Goal: Information Seeking & Learning: Learn about a topic

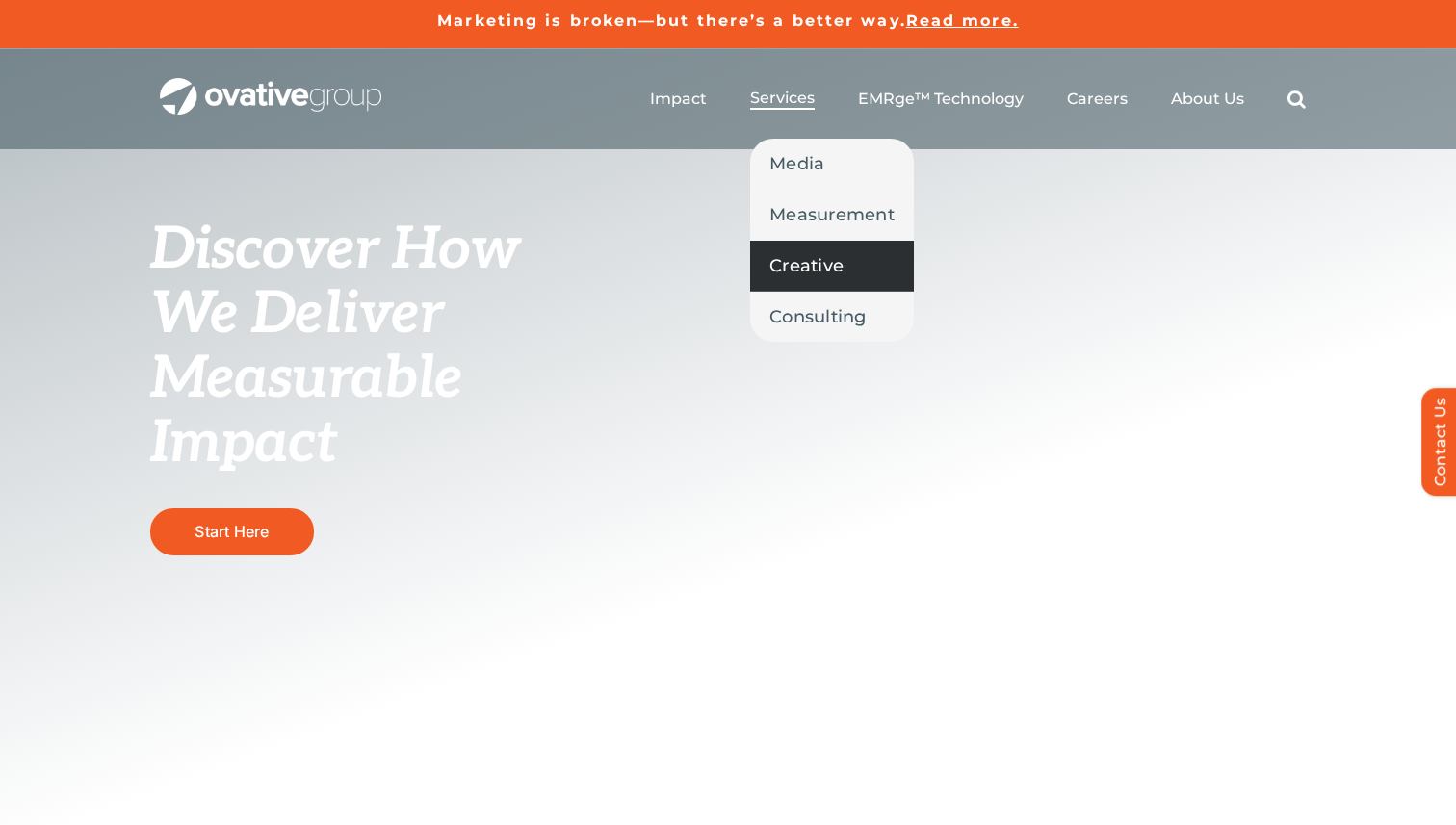
click at [805, 271] on span "Creative" at bounding box center [806, 265] width 74 height 27
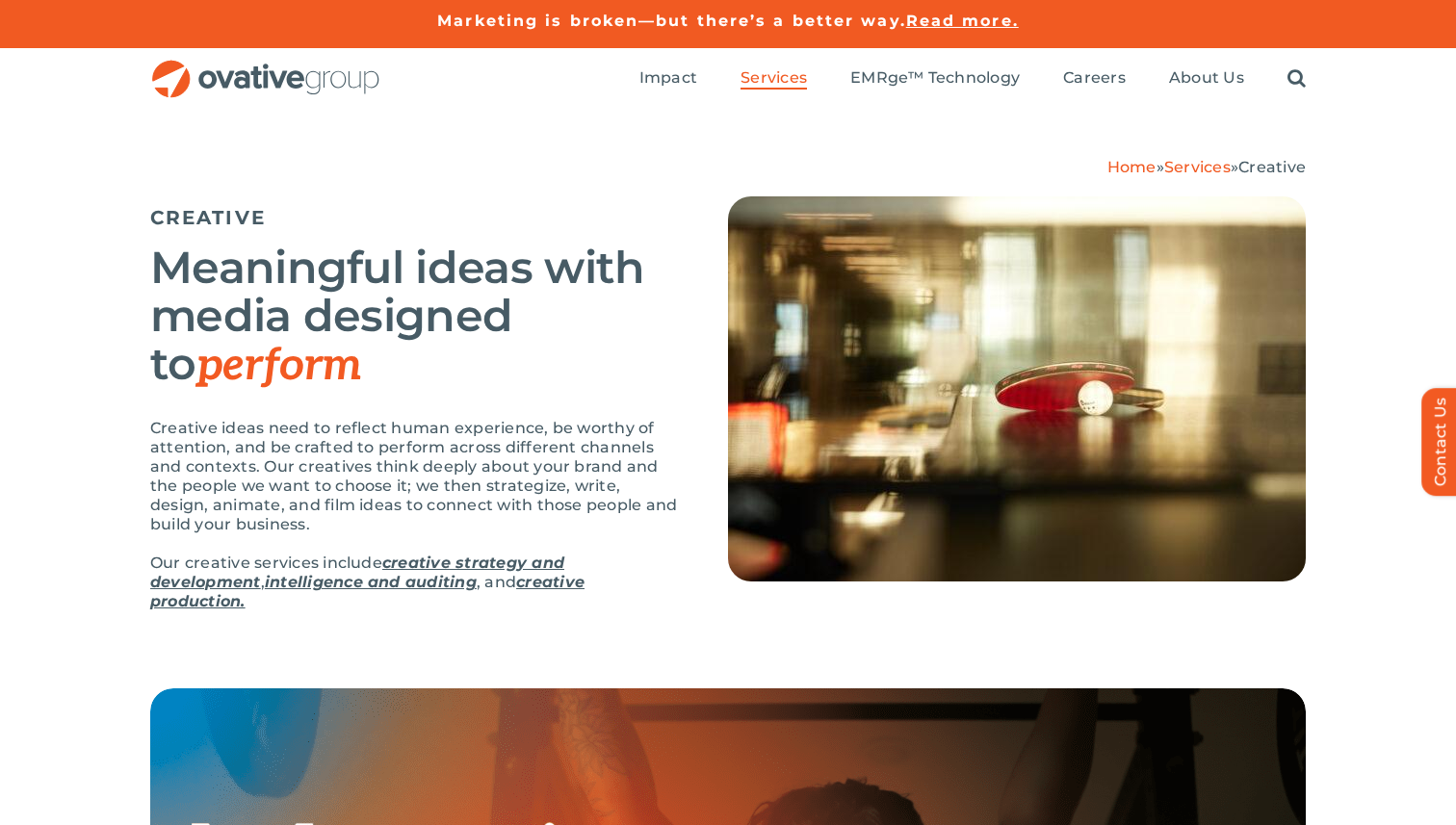
click at [644, 309] on h2 "Meaningful ideas with media designed to perform" at bounding box center [414, 316] width 529 height 146
click at [1363, 371] on div "Home » Services » Creative CREATIVE Meaningful ideas with media designed to per…" at bounding box center [728, 398] width 1456 height 579
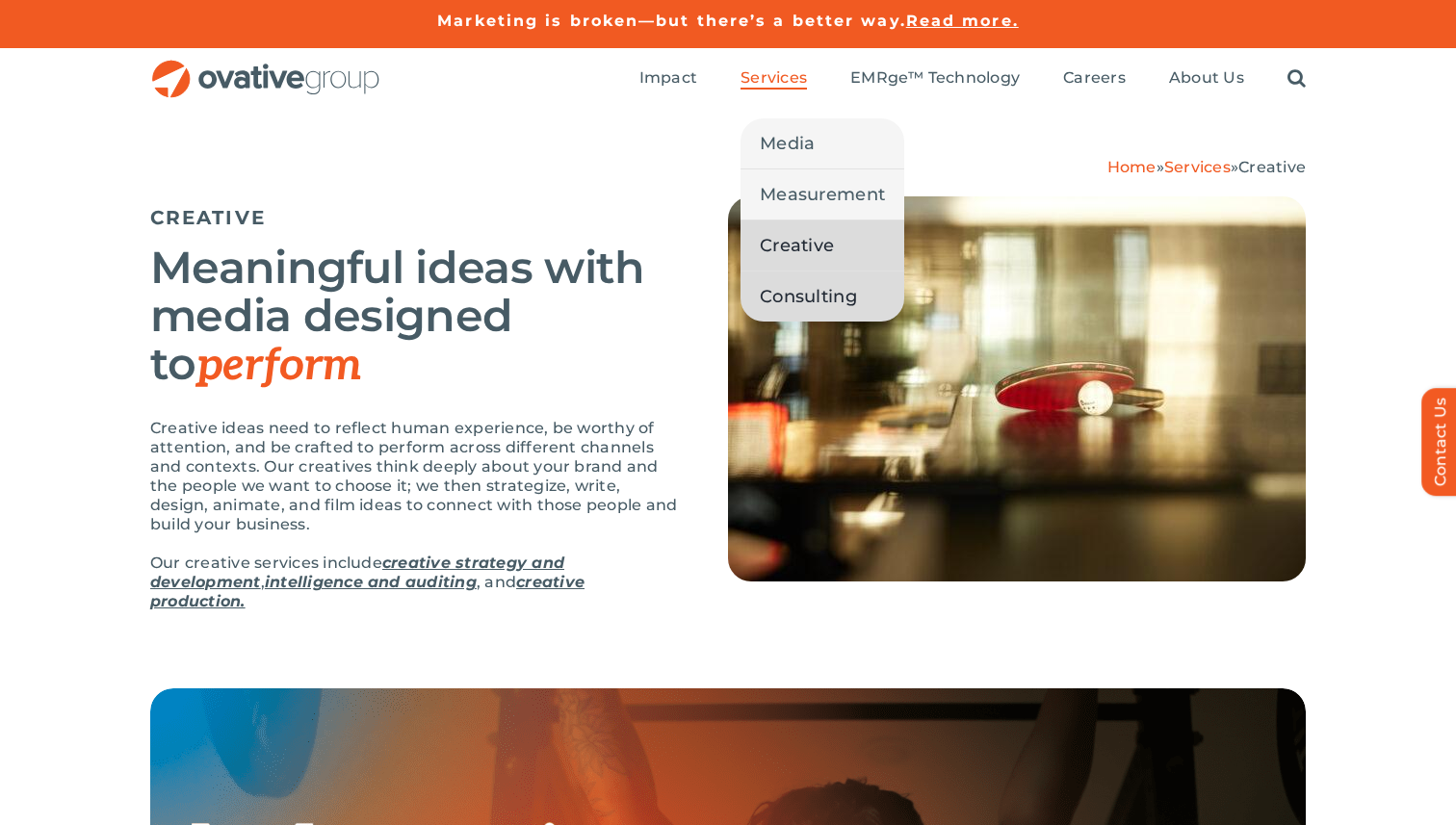
click at [816, 294] on span "Consulting" at bounding box center [808, 296] width 98 height 27
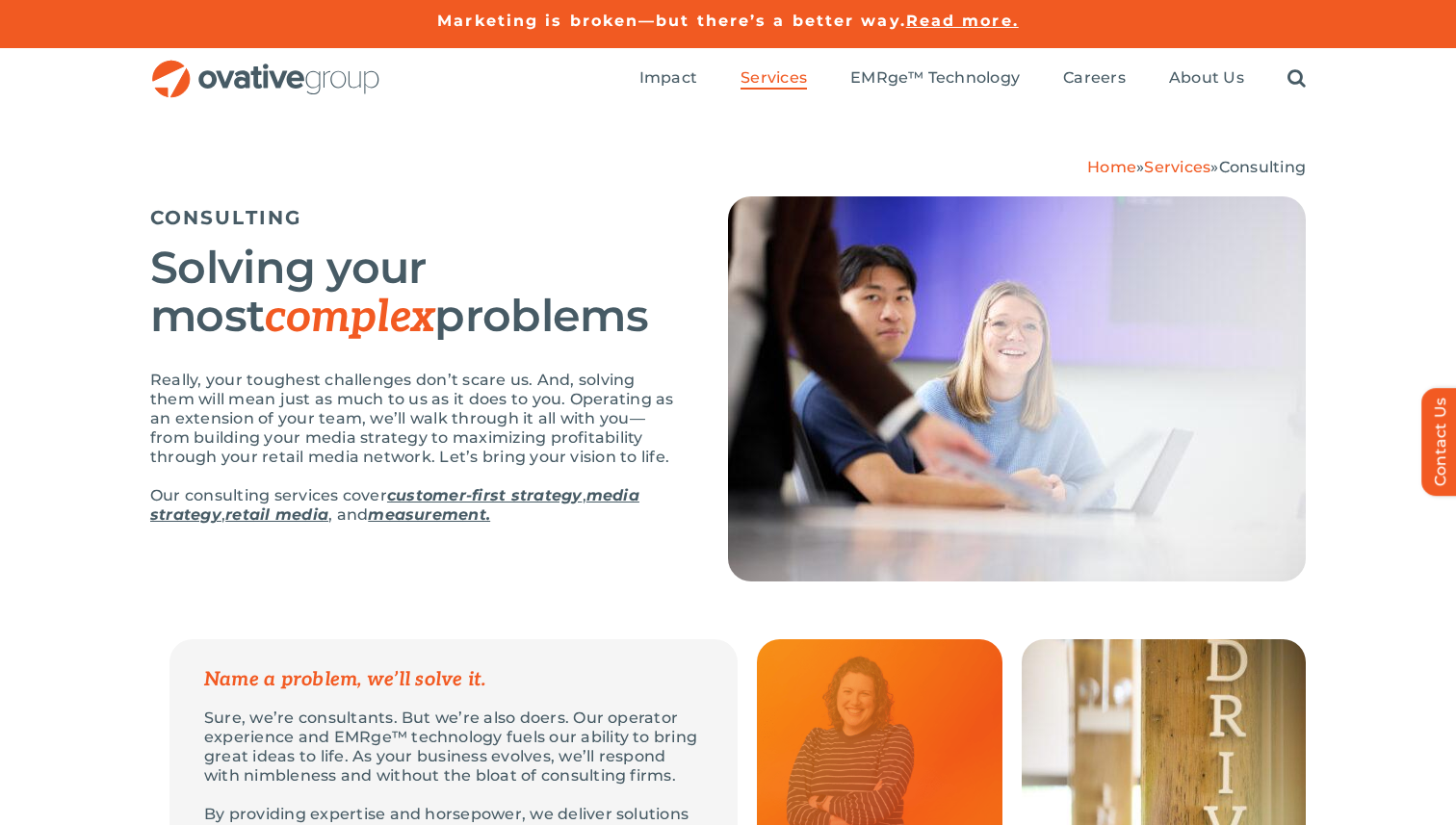
click at [1353, 316] on div "Home » Services » Consulting CONSULTING Solving your most complex problems Real…" at bounding box center [728, 374] width 1456 height 529
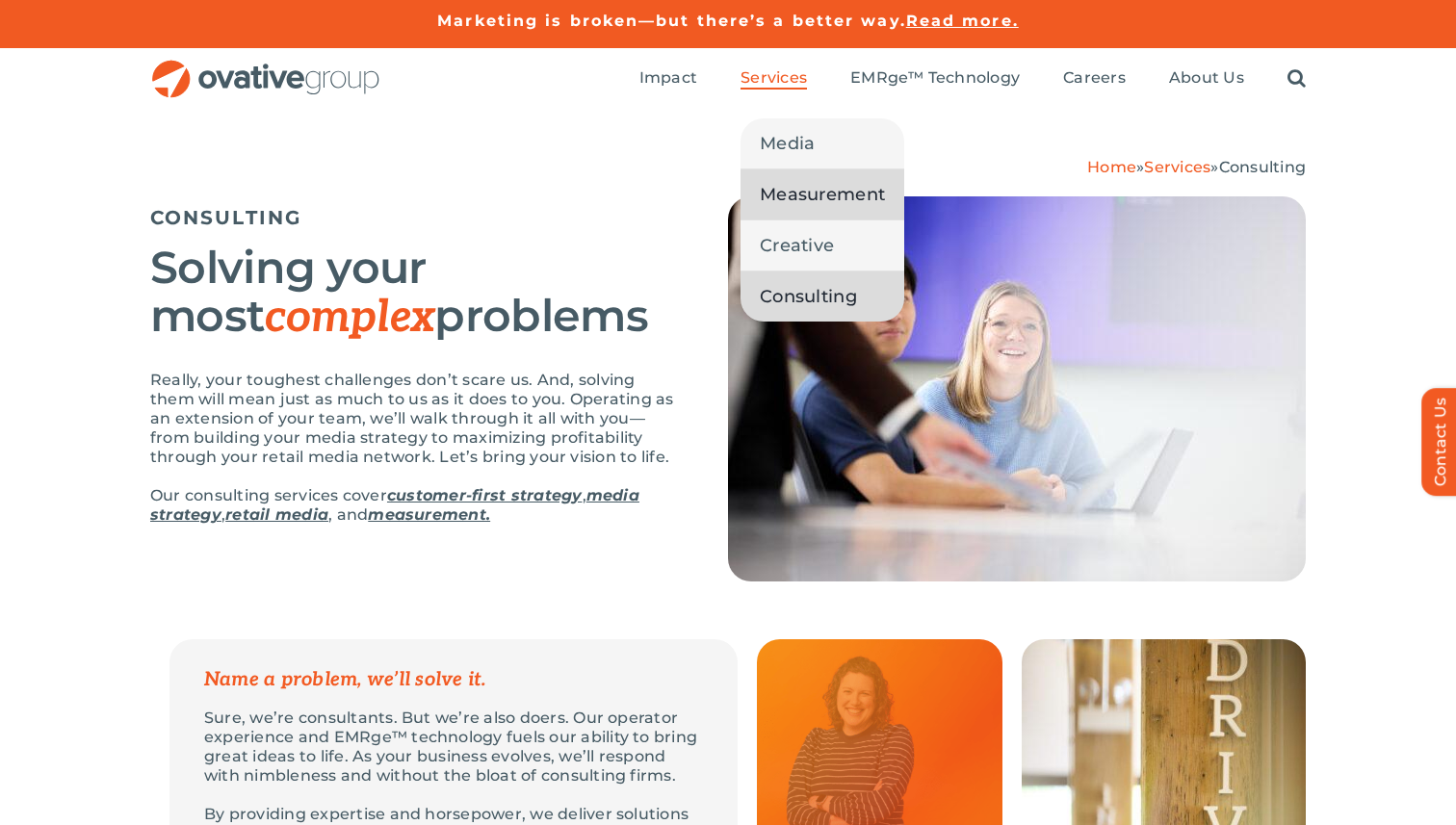
click at [807, 200] on span "Measurement" at bounding box center [822, 194] width 125 height 27
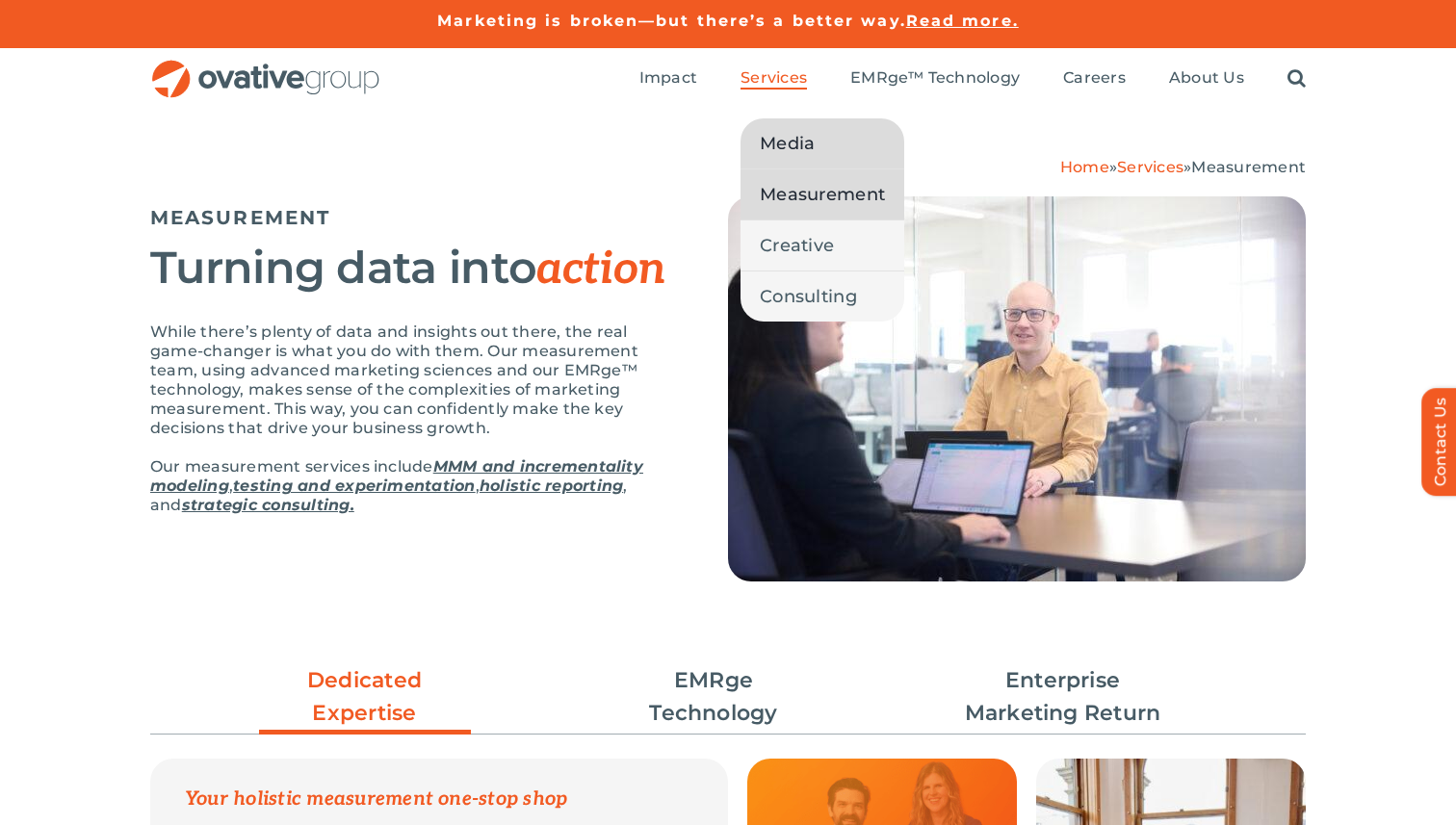
click at [791, 150] on span "Media" at bounding box center [788, 143] width 55 height 27
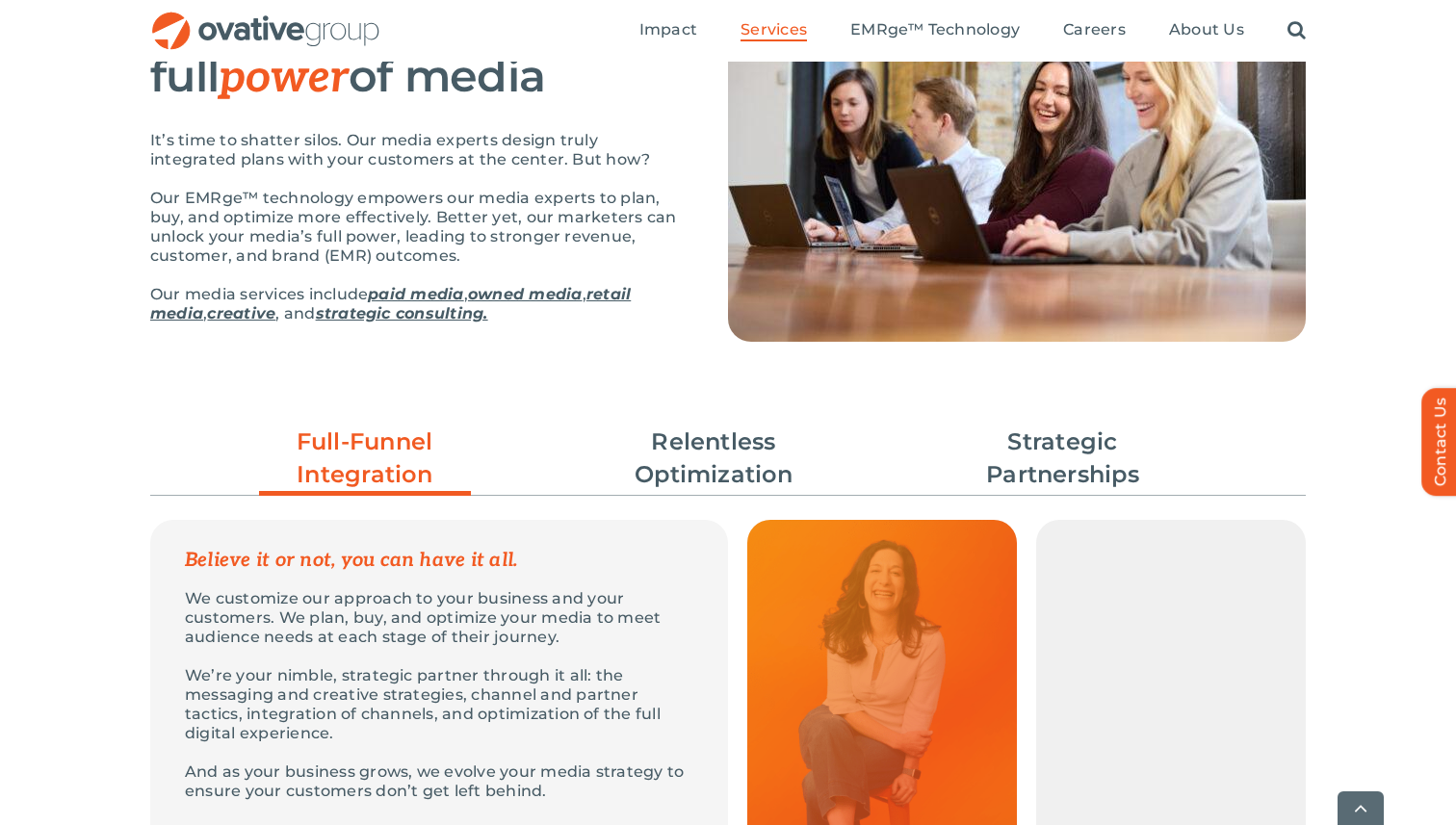
scroll to position [312, 0]
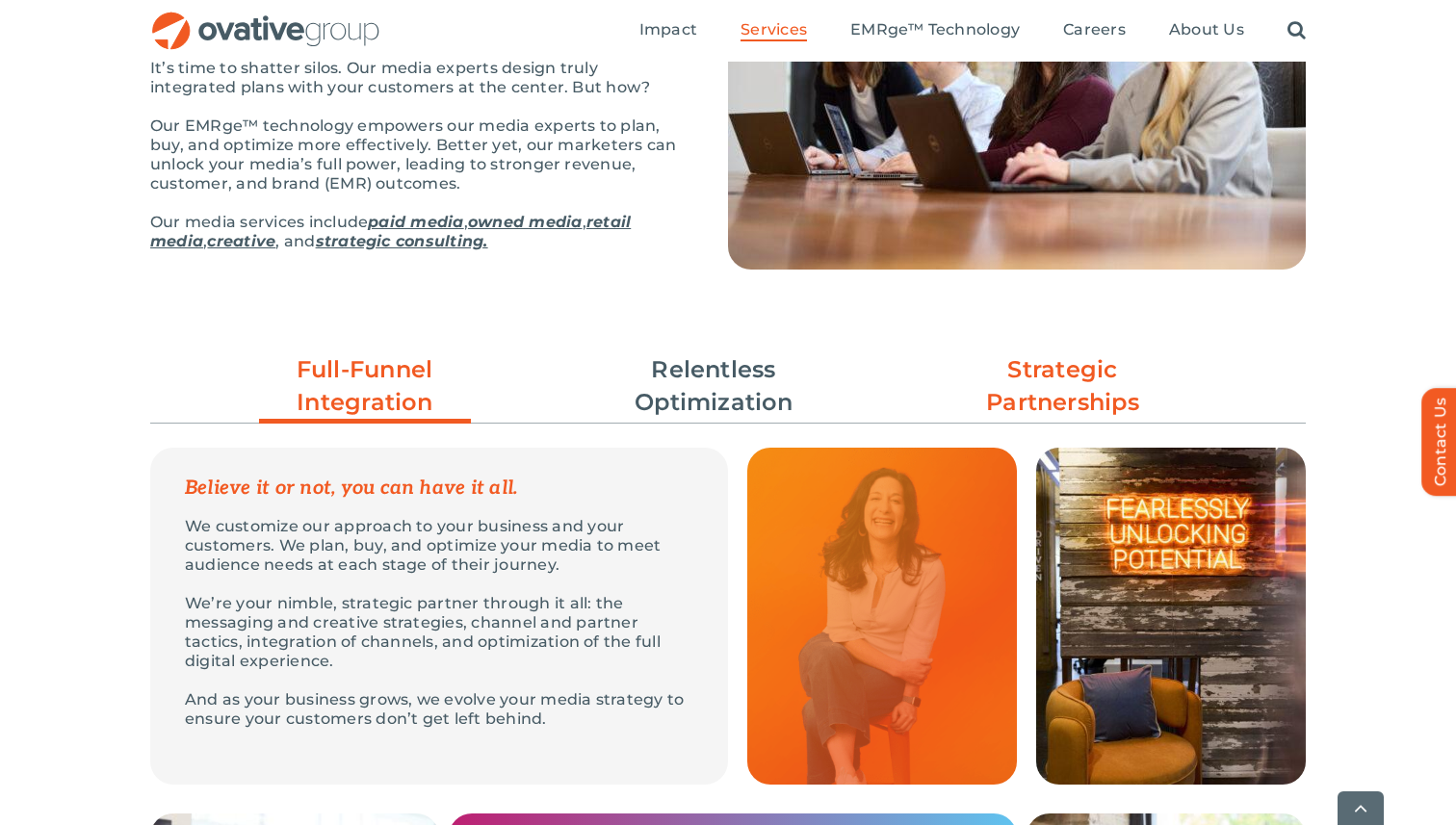
click at [1073, 401] on link "Strategic Partnerships" at bounding box center [1063, 386] width 212 height 65
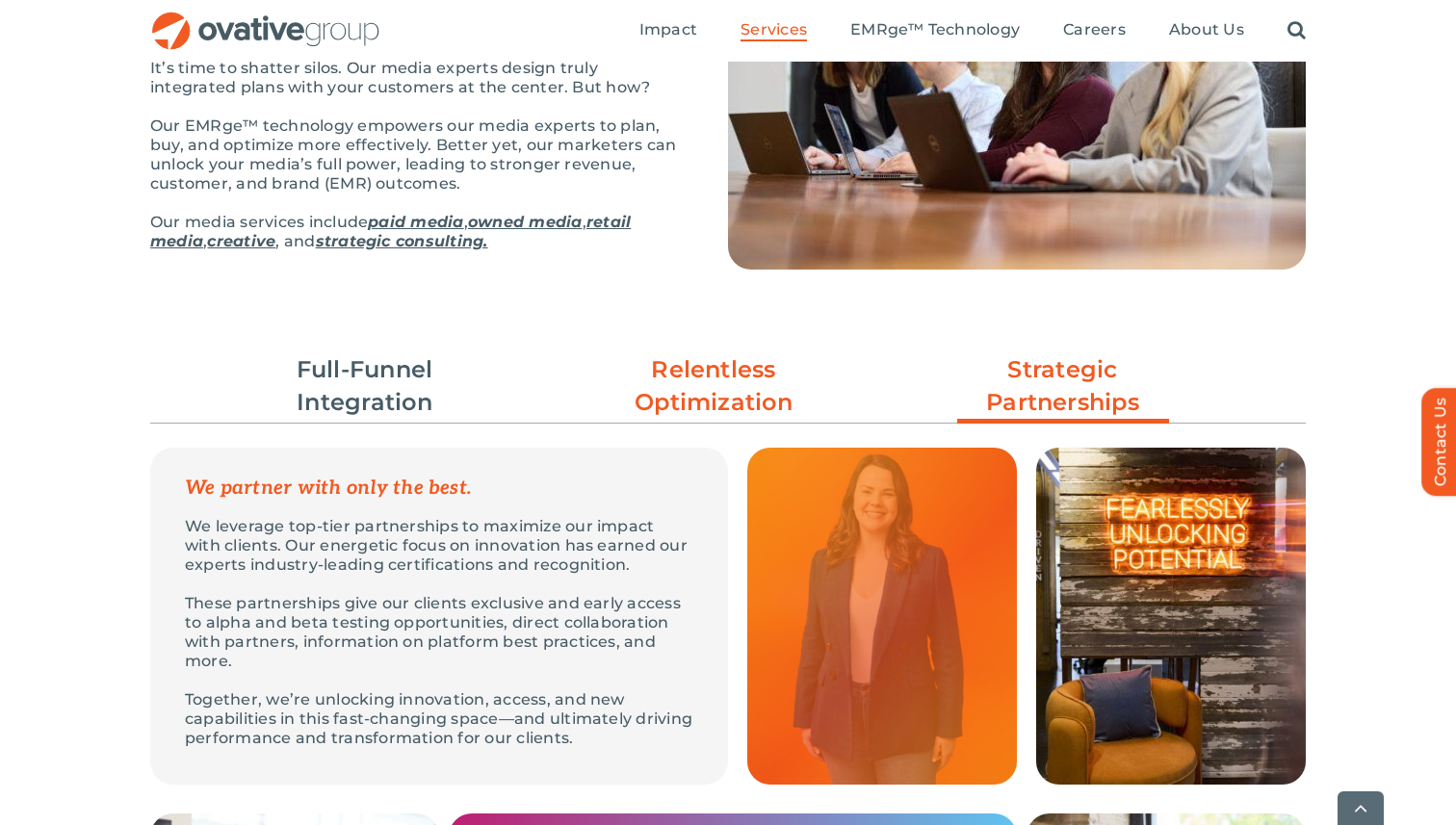
click at [743, 385] on link "Relentless Optimization" at bounding box center [713, 386] width 212 height 65
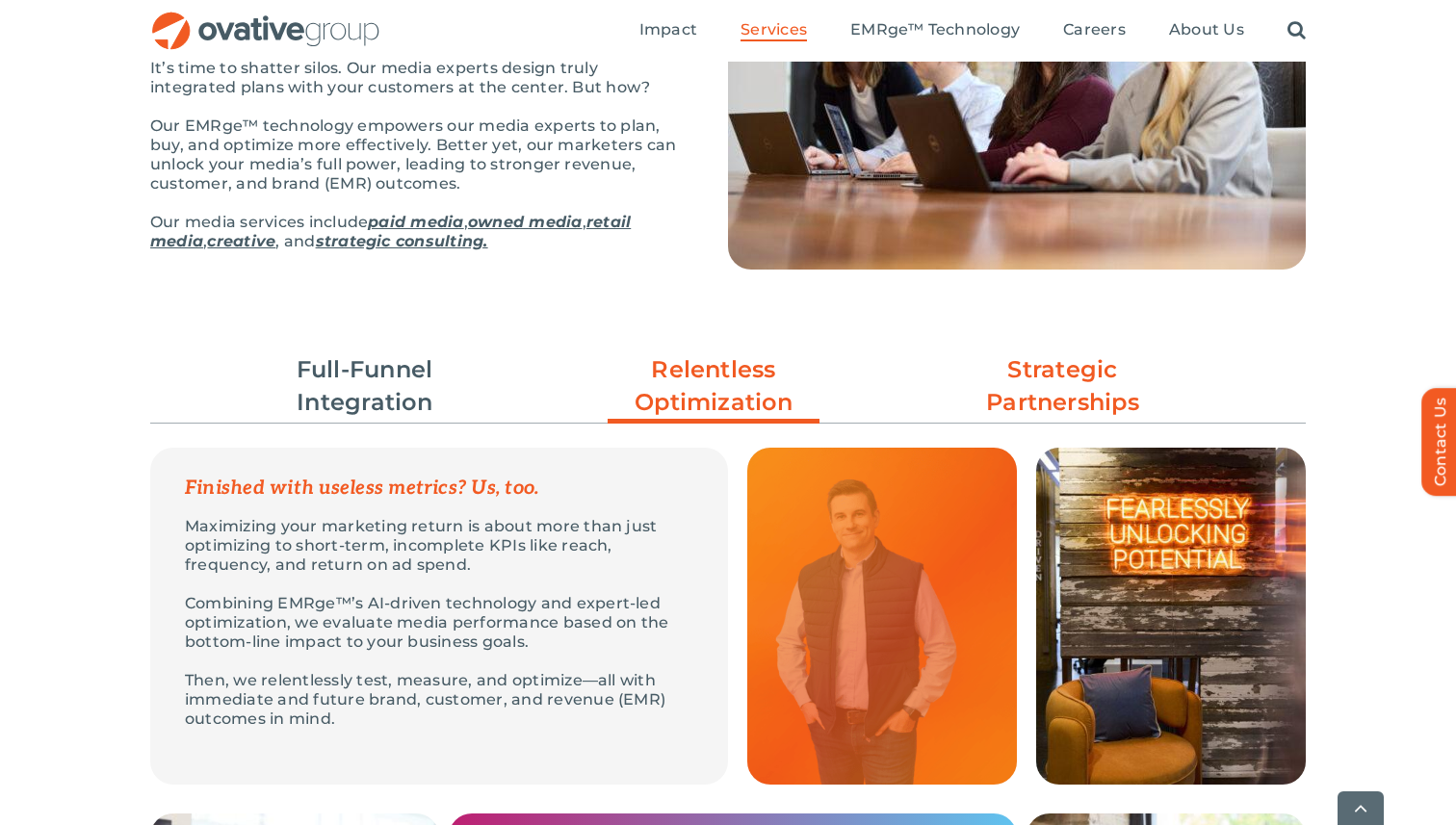
click at [1065, 391] on link "Strategic Partnerships" at bounding box center [1063, 386] width 212 height 65
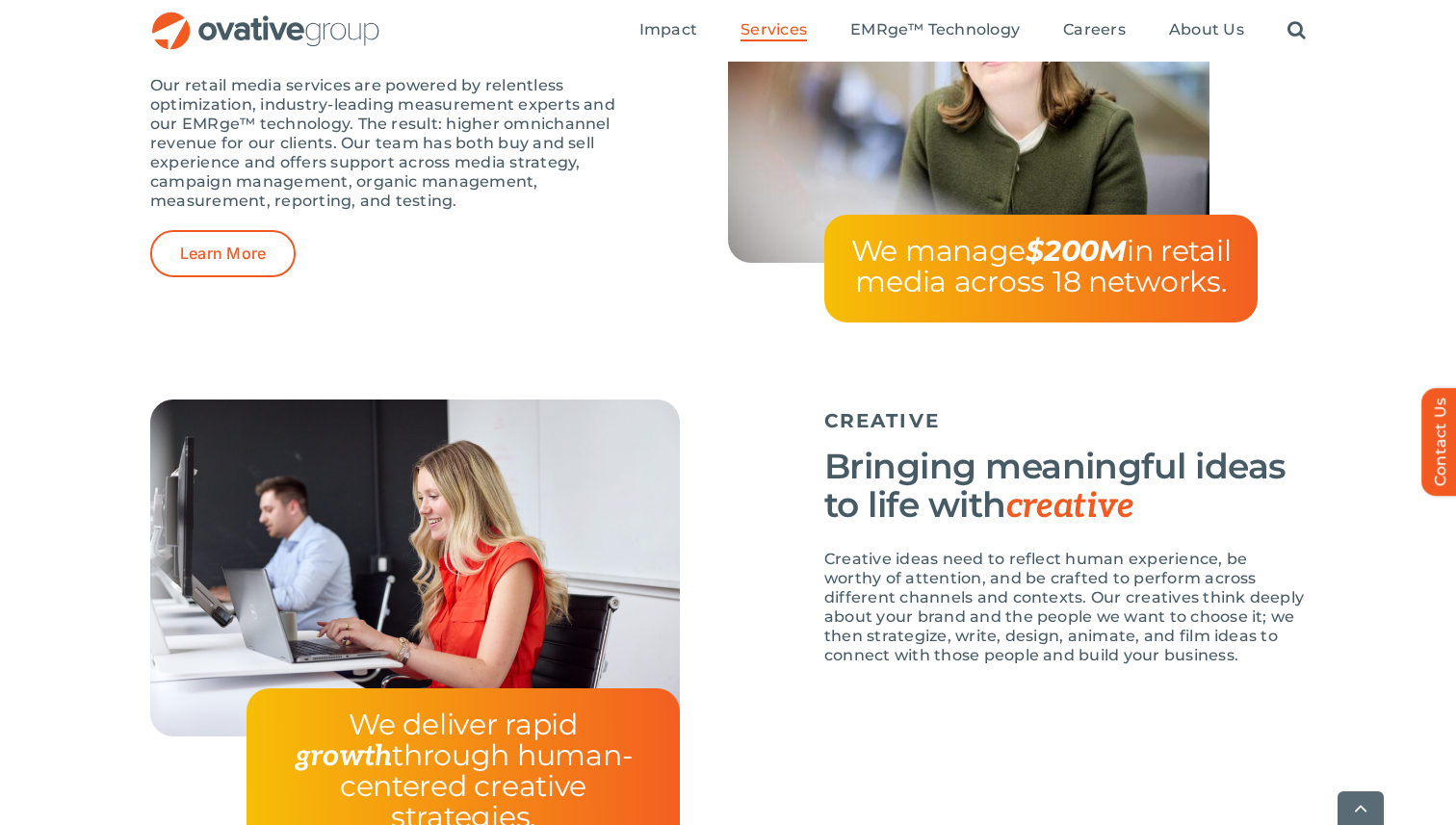
scroll to position [2884, 0]
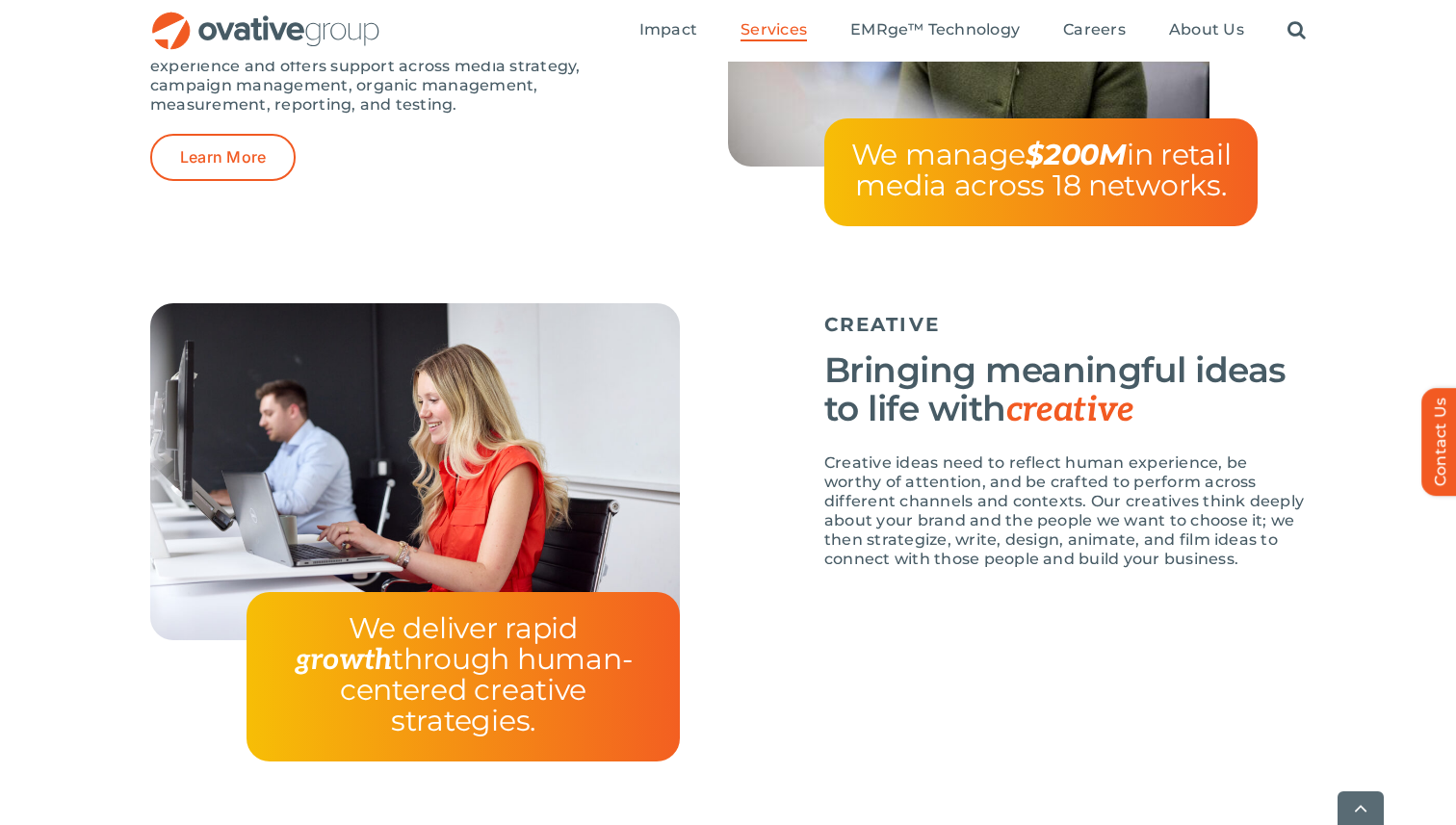
click at [41, 299] on div "RETAIL MEDIA Maximizing omnichannel revenue with retail media Our retail media …" at bounding box center [728, 66] width 1456 height 474
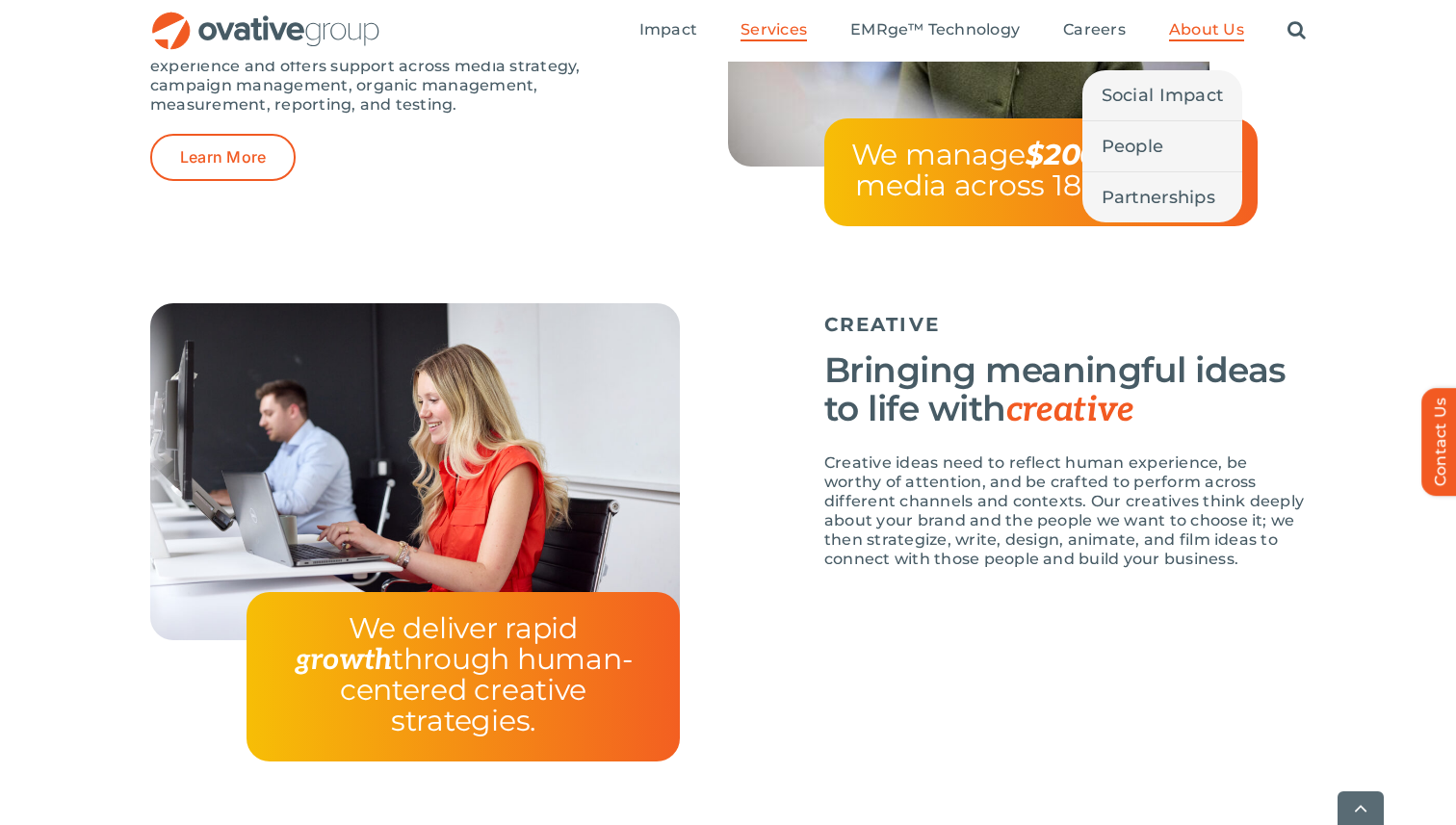
click at [1175, 29] on span "About Us" at bounding box center [1207, 31] width 75 height 20
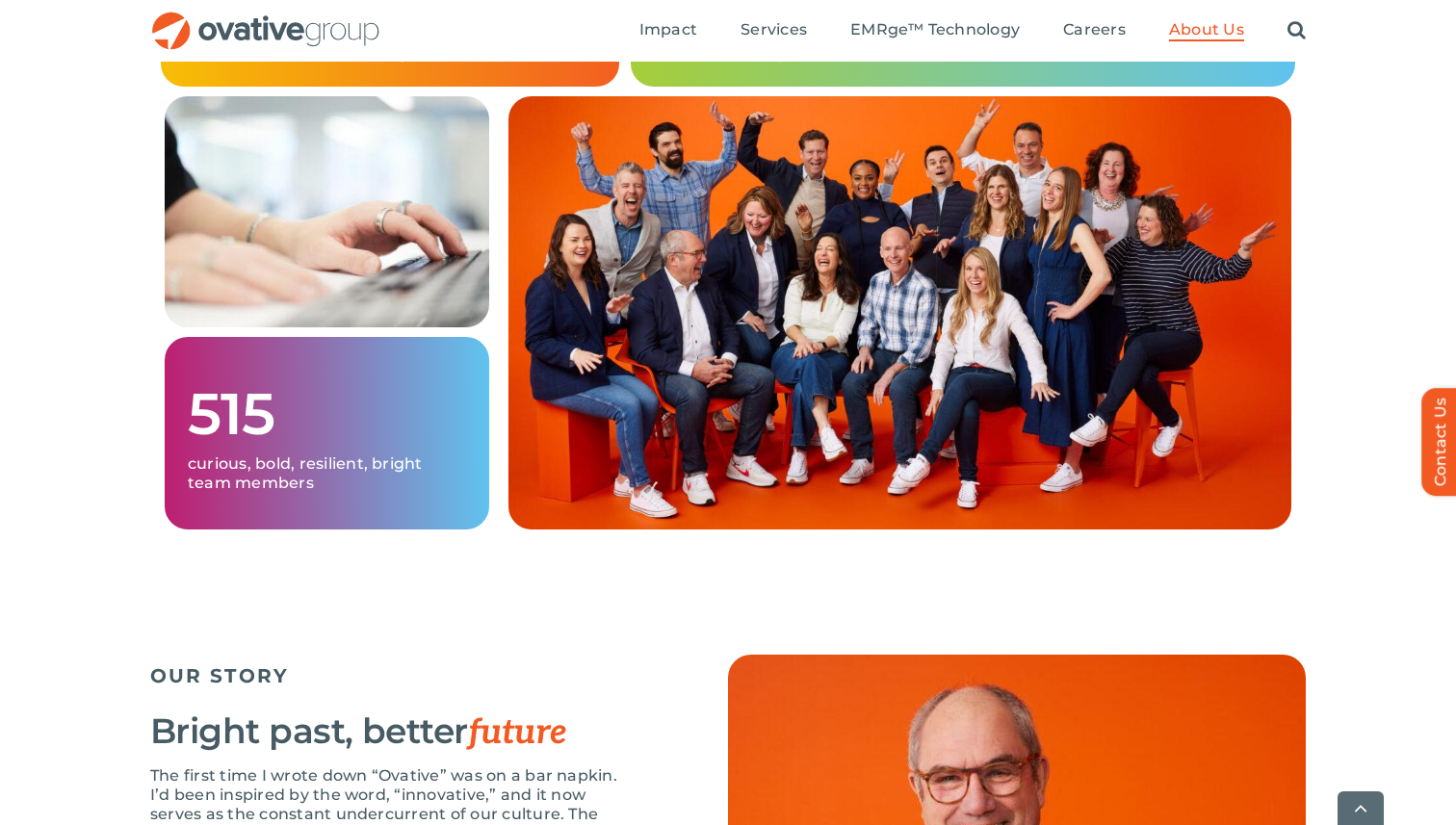
scroll to position [1398, 0]
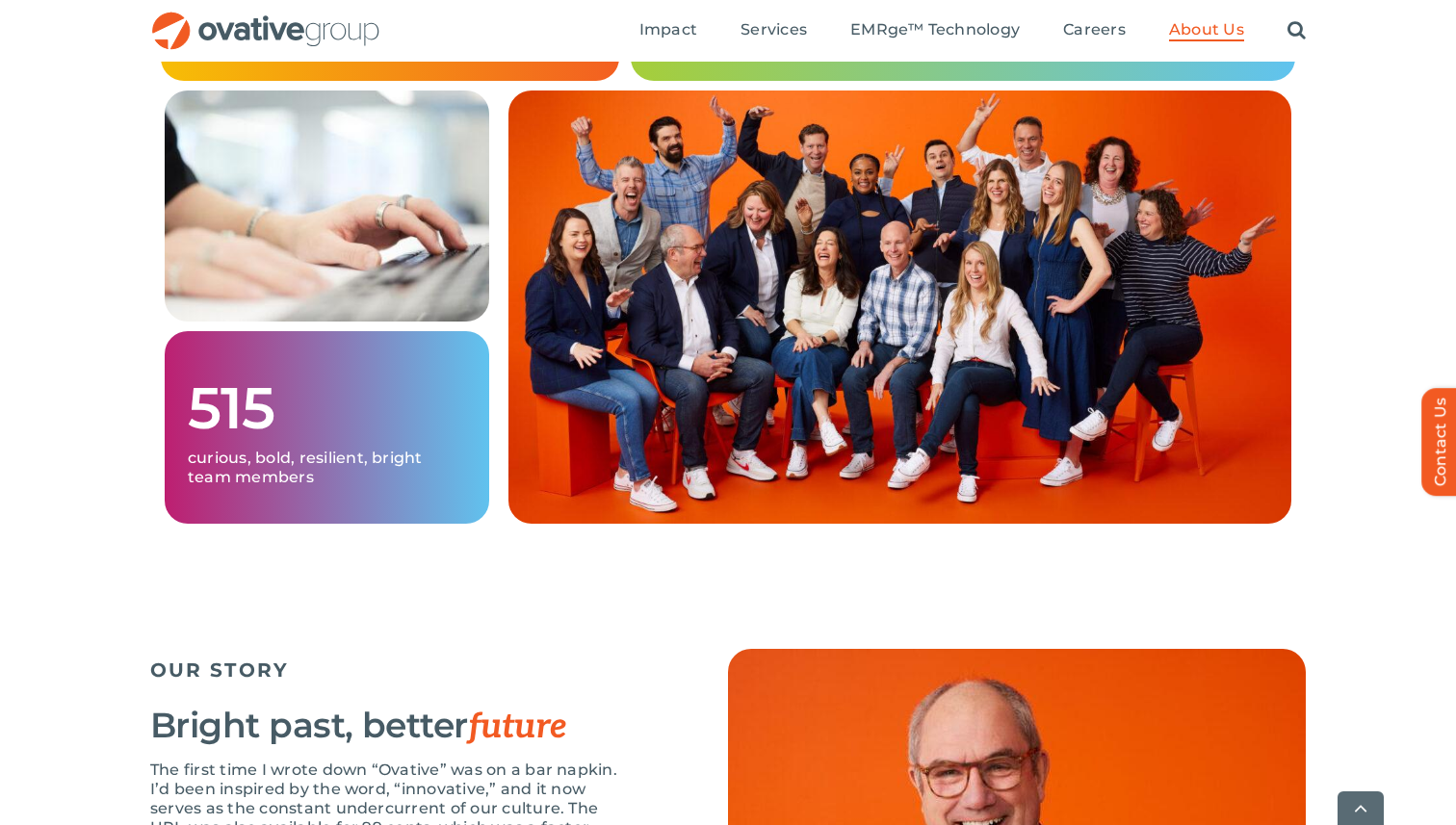
click at [1345, 383] on div "100% independent and privately owned $1B+ media managed across our client portf…" at bounding box center [728, 243] width 1456 height 618
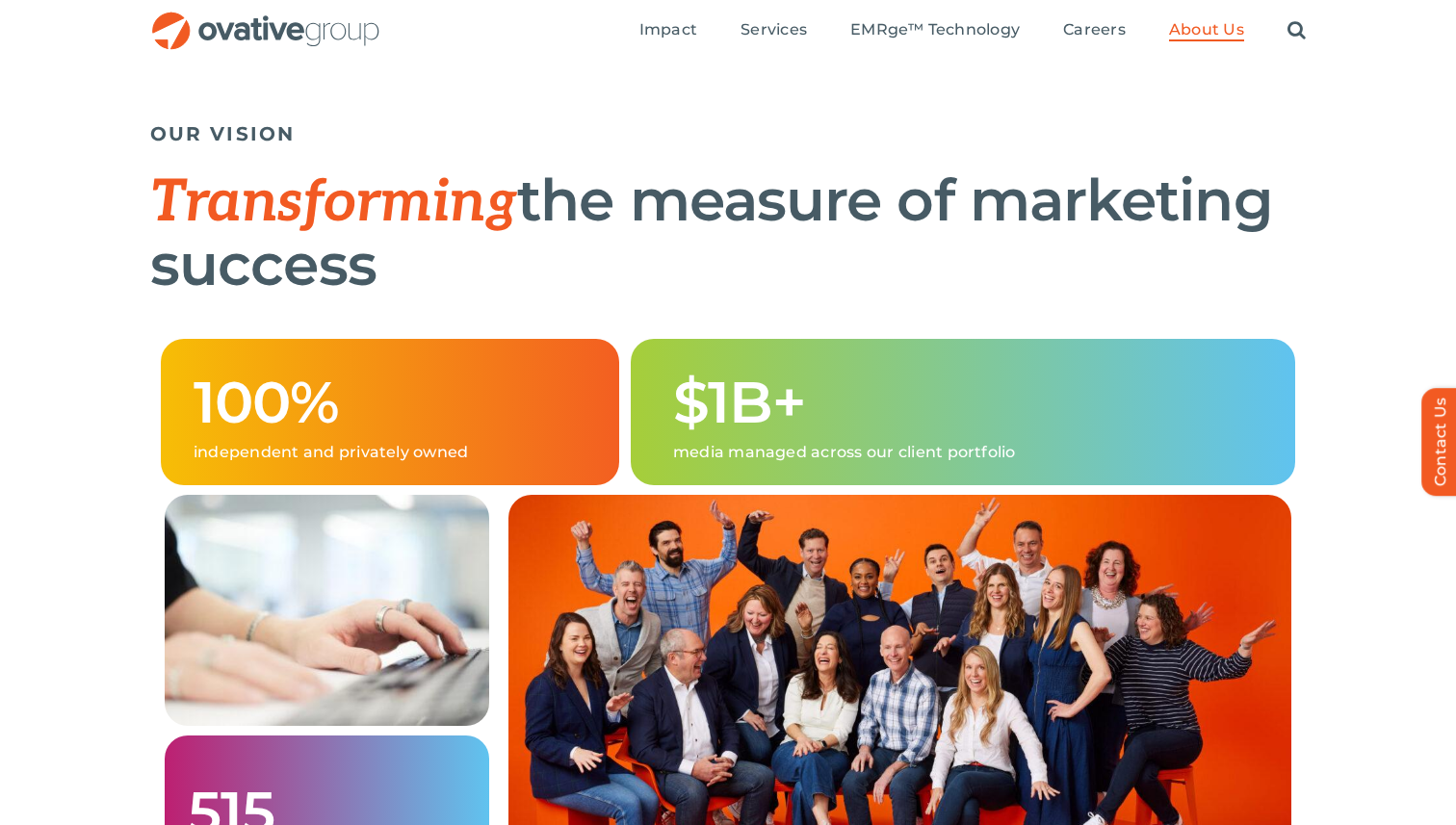
scroll to position [0, 0]
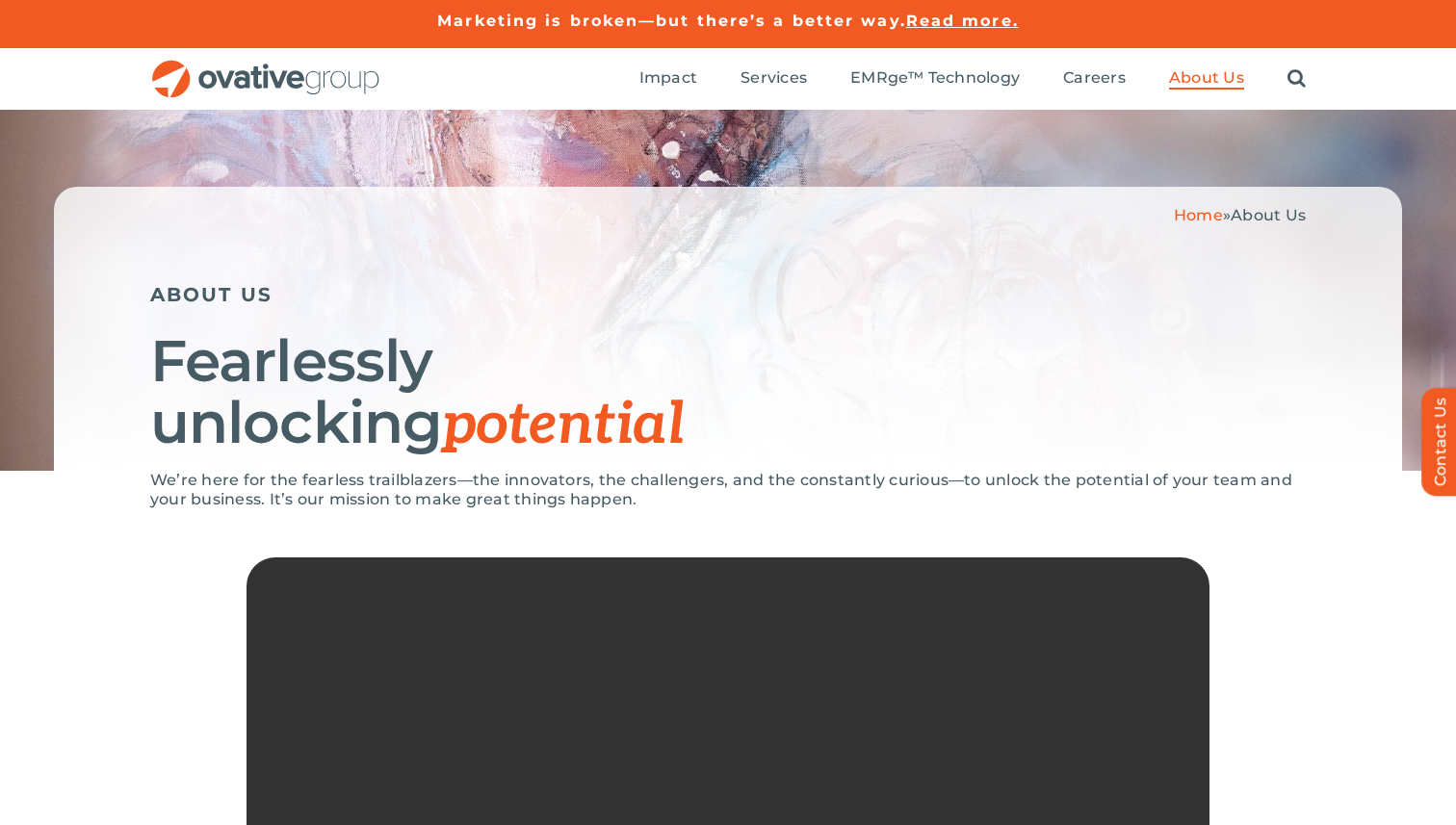
click at [1176, 370] on h1 "Fearlessly unlocking potential" at bounding box center [728, 393] width 1155 height 126
click at [572, 363] on h1 "Fearlessly unlocking potential" at bounding box center [728, 393] width 1155 height 126
click at [245, 99] on div "Search for: * Toggle Navigation Impact Expert Insights Case Studies Awards & Pr…" at bounding box center [728, 79] width 1155 height 62
click at [249, 87] on img "OG_Full_horizontal_RGB" at bounding box center [265, 80] width 231 height 39
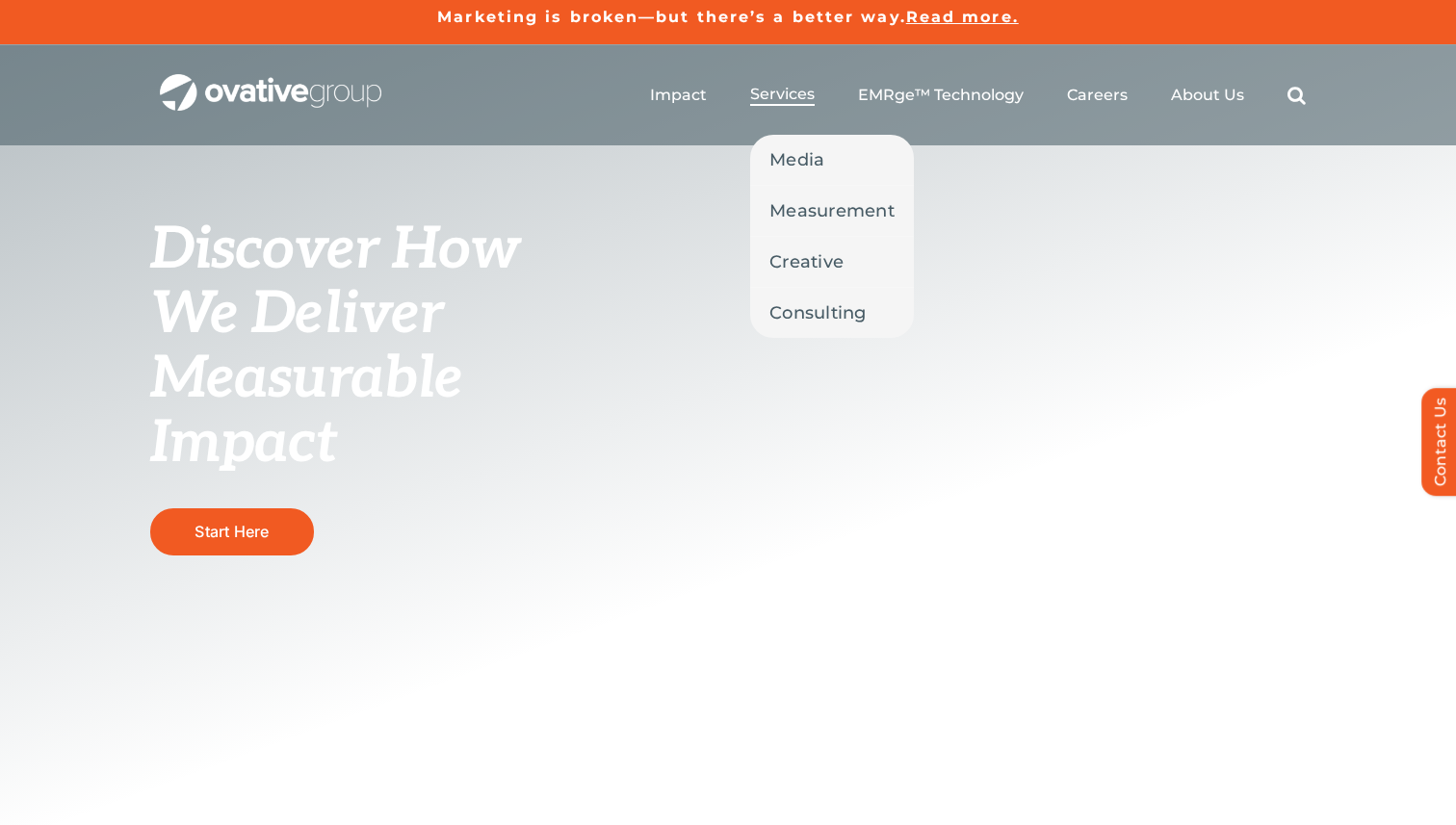
click at [781, 104] on span "Services" at bounding box center [782, 95] width 64 height 20
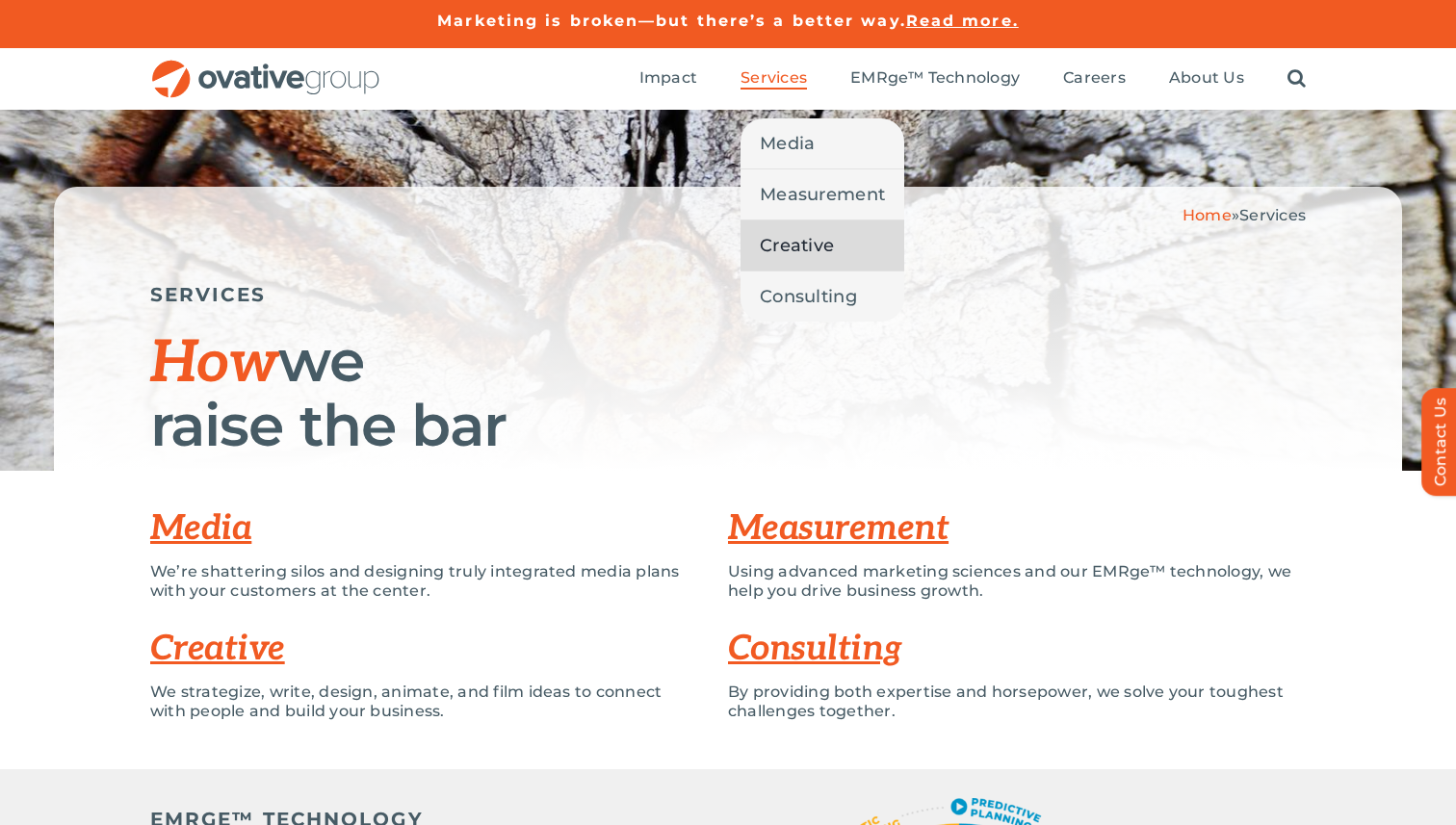
click at [782, 234] on span "Creative" at bounding box center [797, 244] width 74 height 27
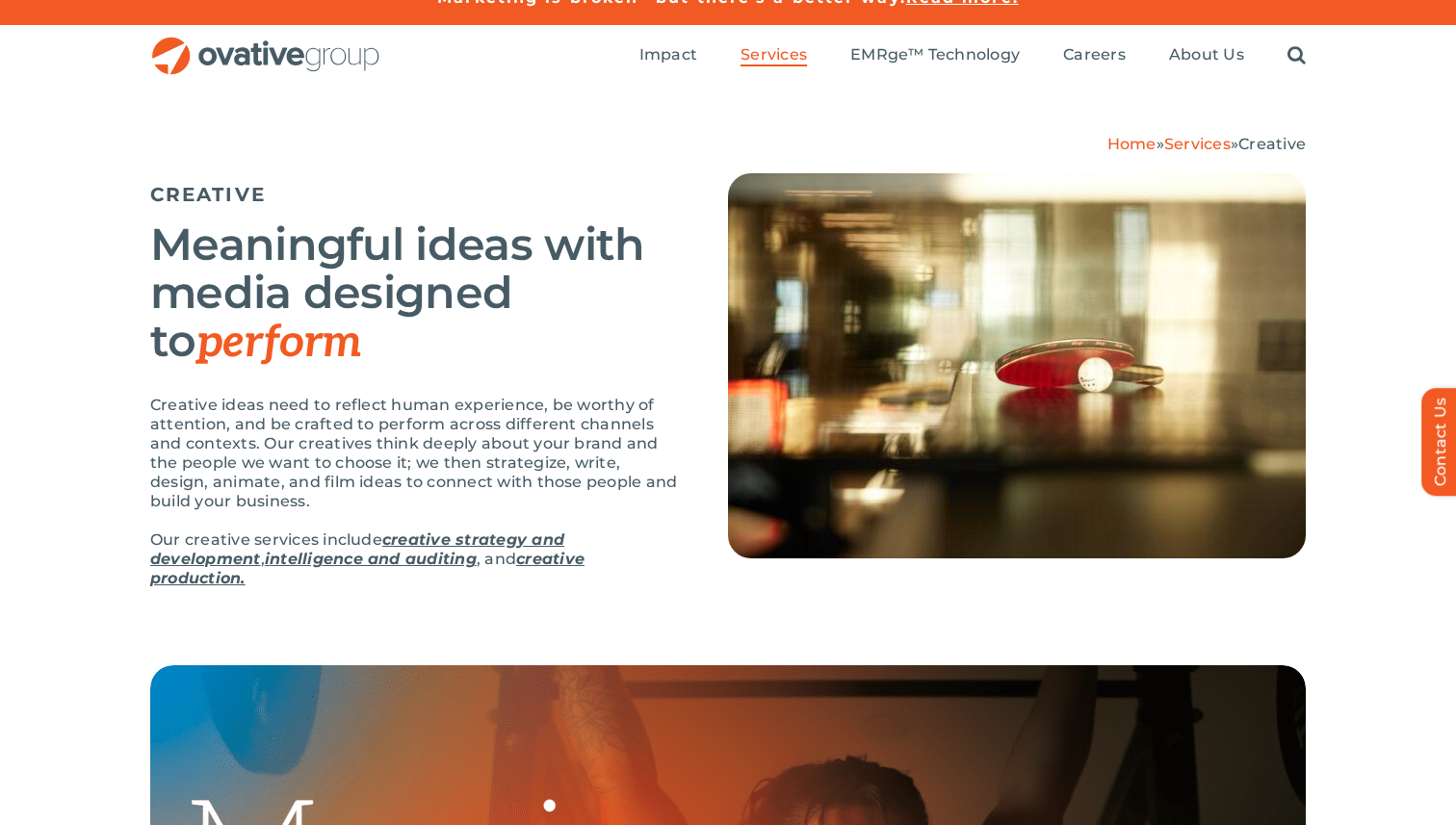
click at [682, 384] on div "CREATIVE Meaningful ideas with media designed to perform Creative ideas need to…" at bounding box center [439, 390] width 578 height 435
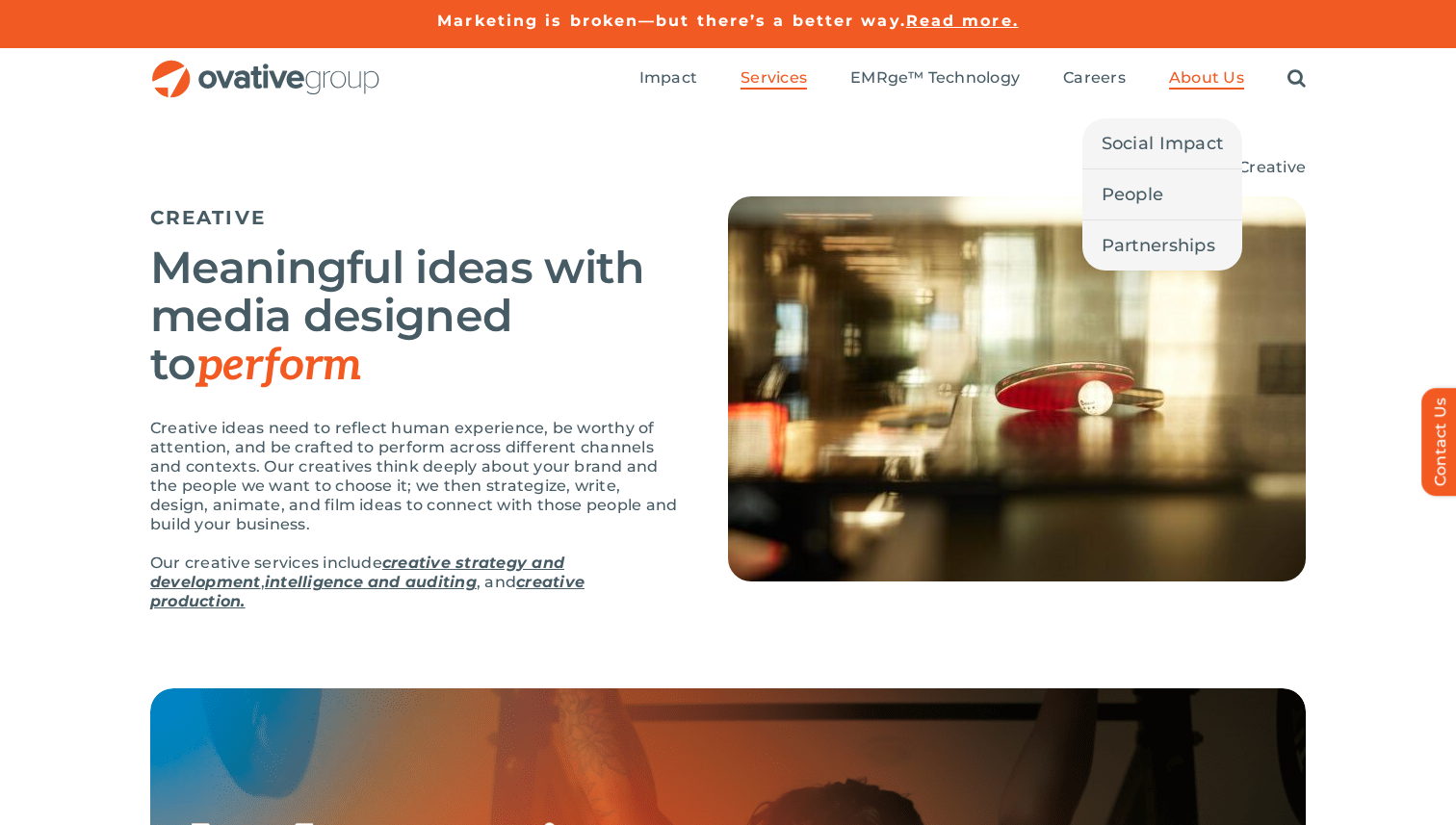
click at [1230, 86] on span "About Us" at bounding box center [1207, 78] width 75 height 20
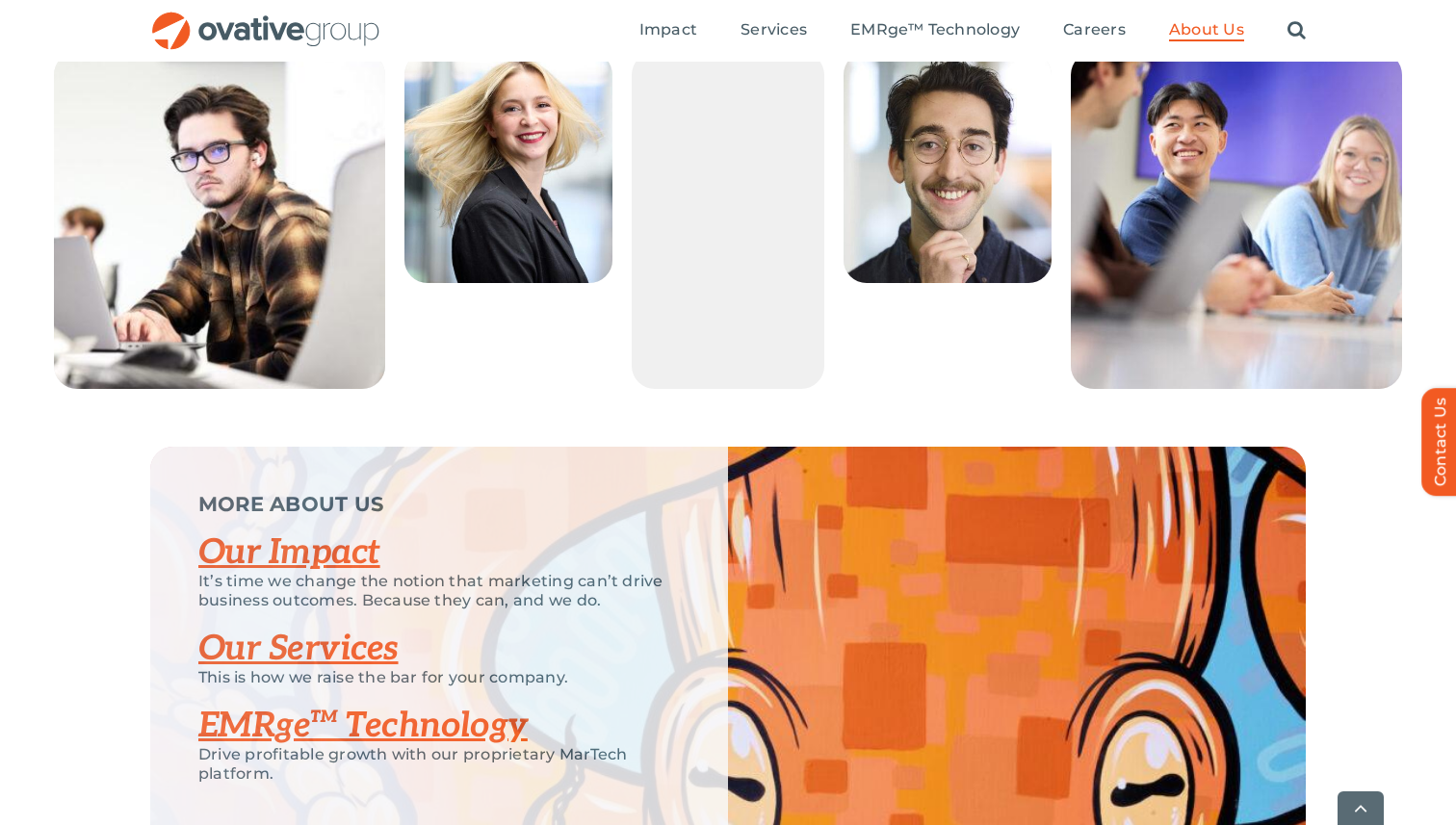
scroll to position [4108, 0]
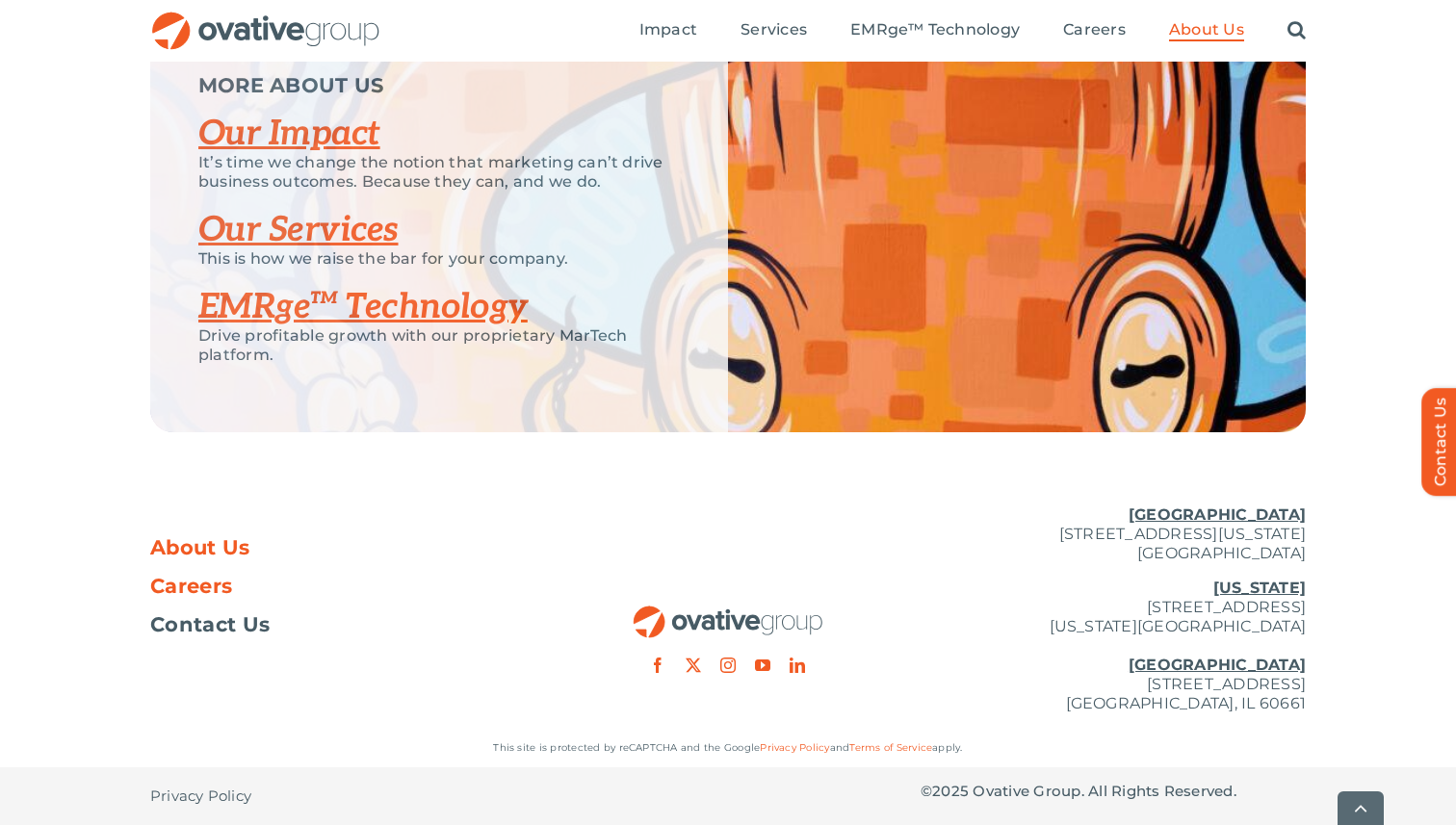
click at [201, 596] on span "Careers" at bounding box center [190, 586] width 82 height 20
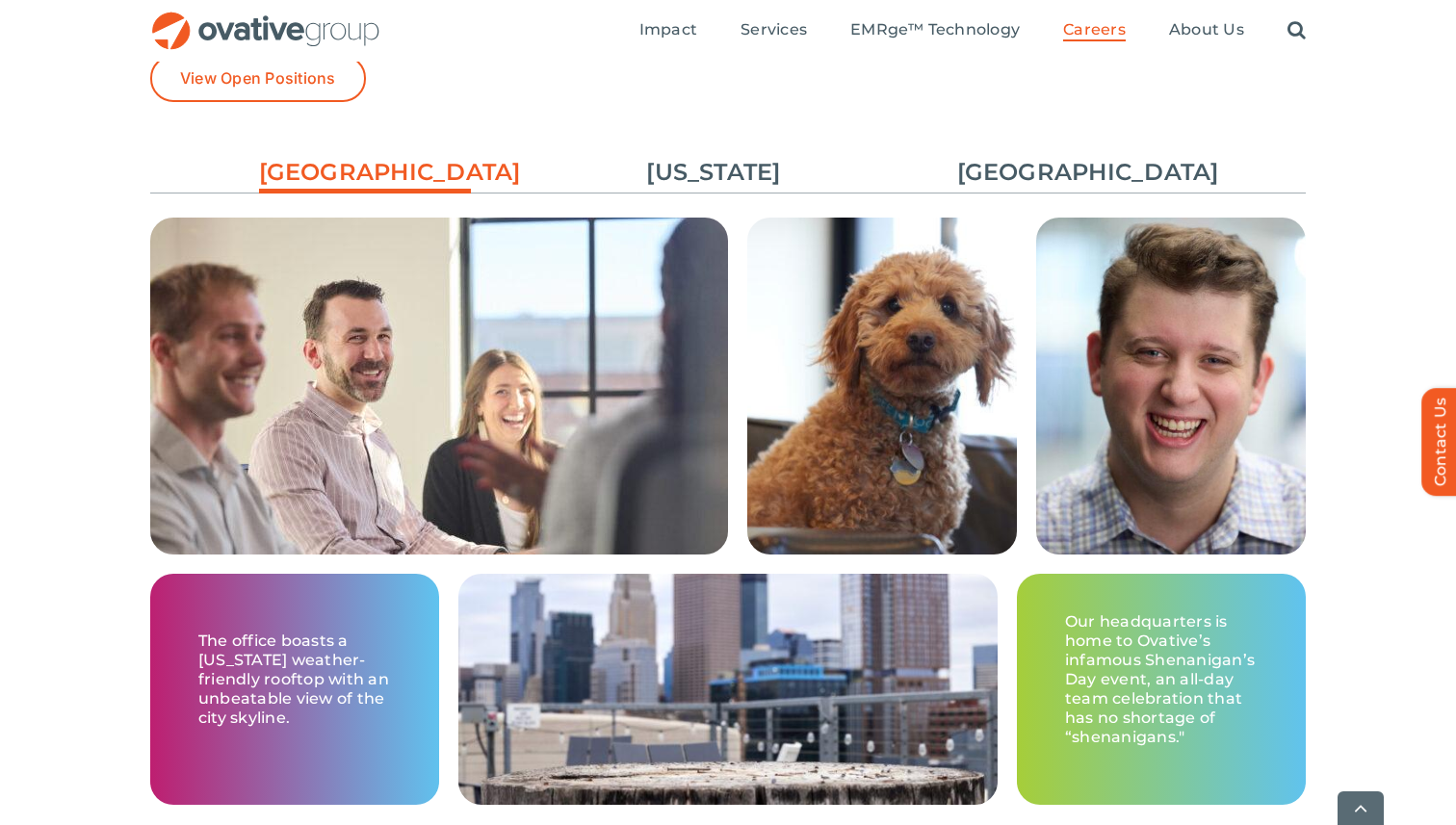
scroll to position [2883, 0]
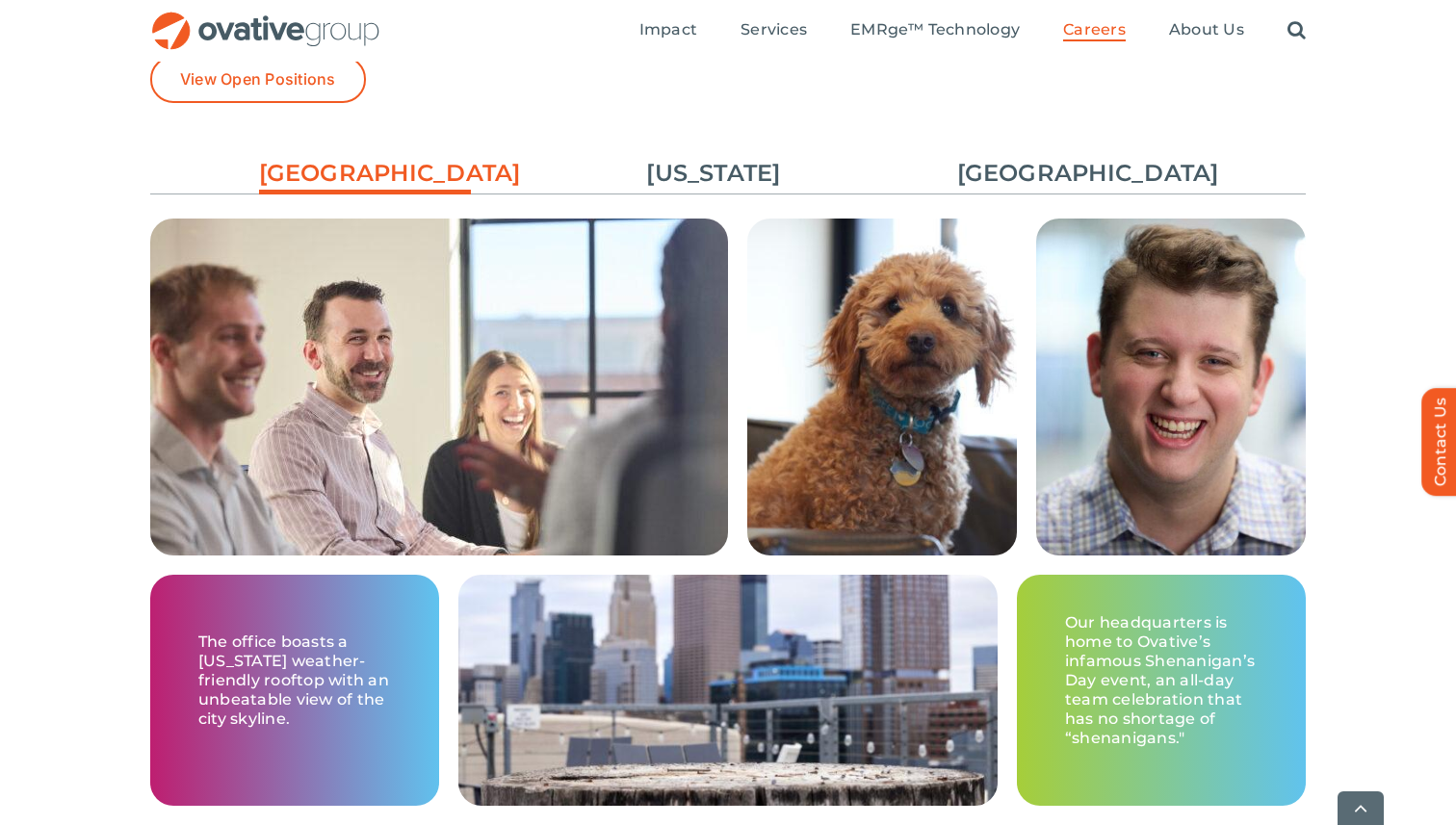
click at [1306, 277] on div "Minneapolis New York Chicago The office boasts a Minnesota weather-friendly roo…" at bounding box center [728, 516] width 1456 height 770
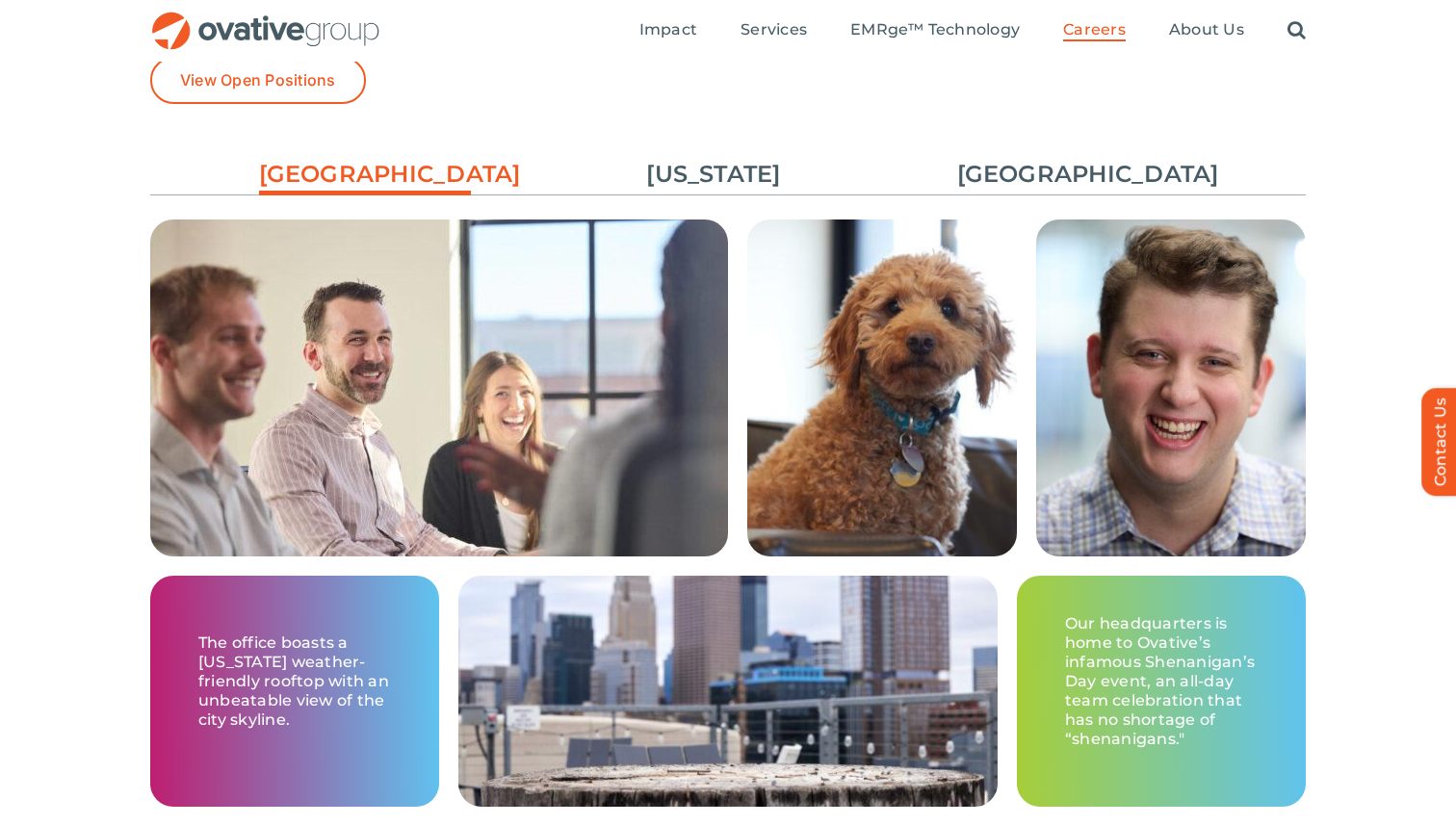
click at [1335, 274] on div "Minneapolis New York Chicago The office boasts a Minnesota weather-friendly roo…" at bounding box center [728, 517] width 1456 height 770
